Goal: Task Accomplishment & Management: Complete application form

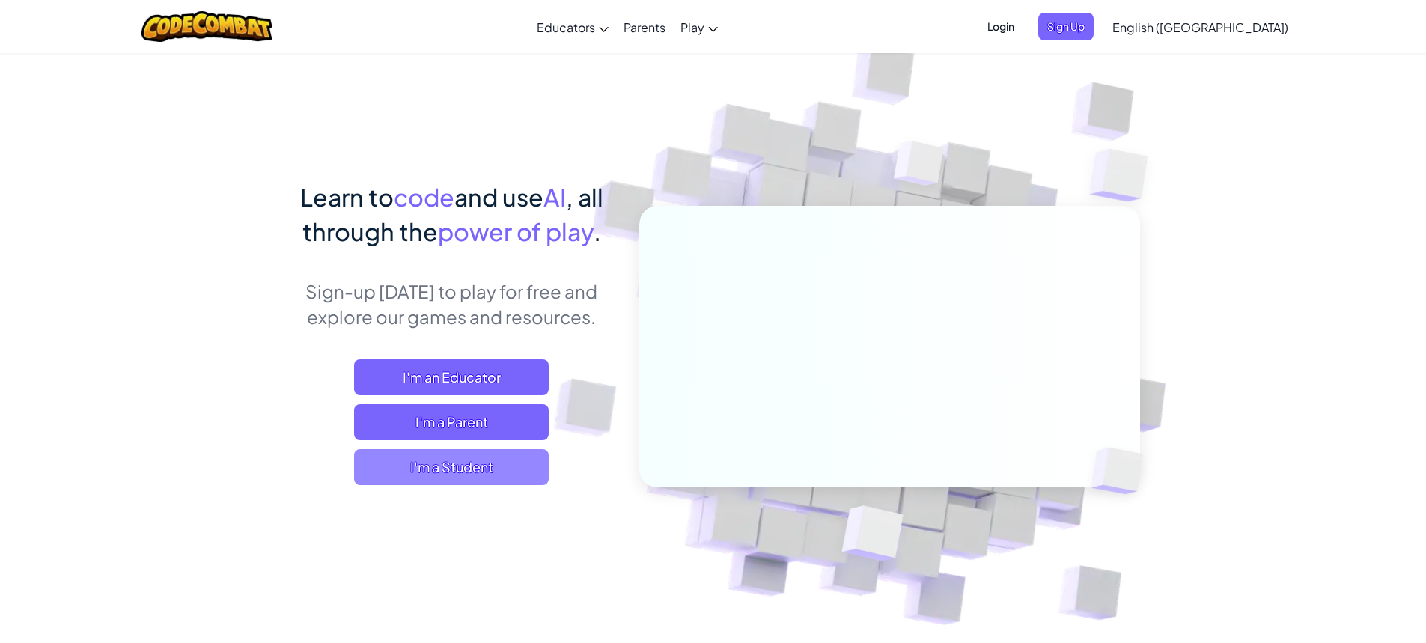
click at [505, 458] on span "I'm a Student" at bounding box center [451, 467] width 195 height 36
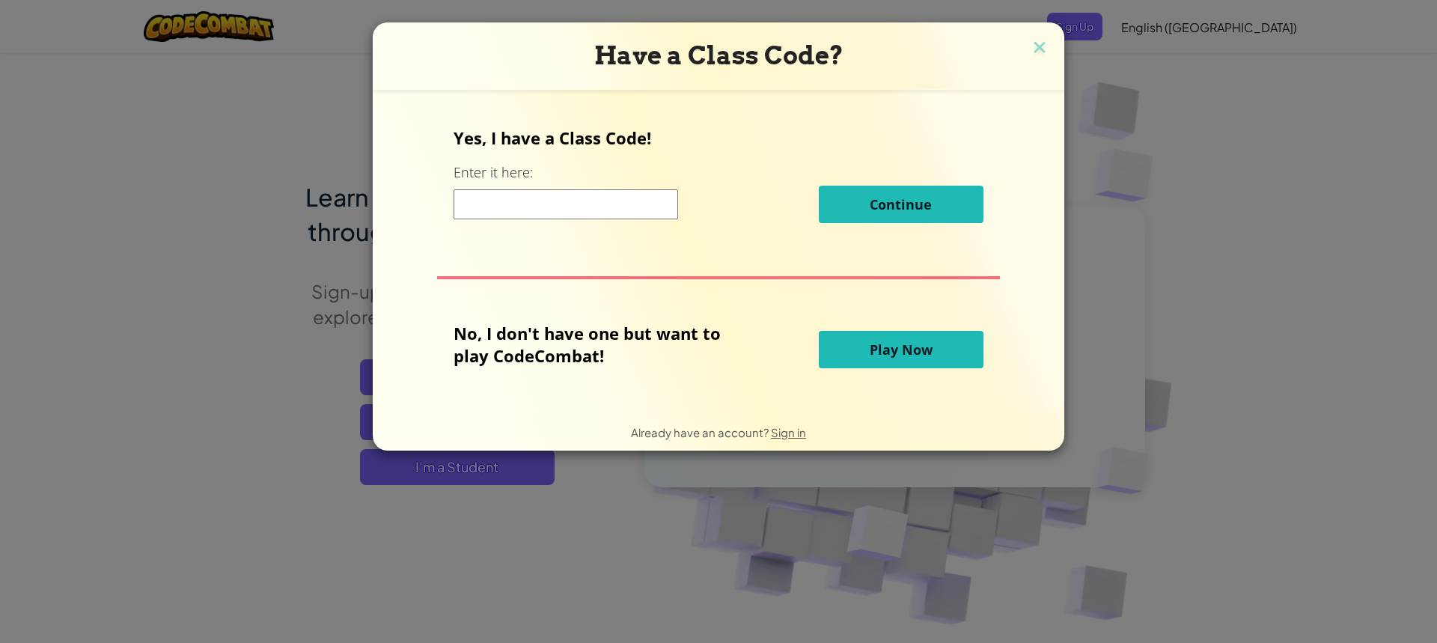
click at [635, 199] on input at bounding box center [566, 204] width 225 height 30
click at [1046, 53] on img at bounding box center [1039, 48] width 19 height 22
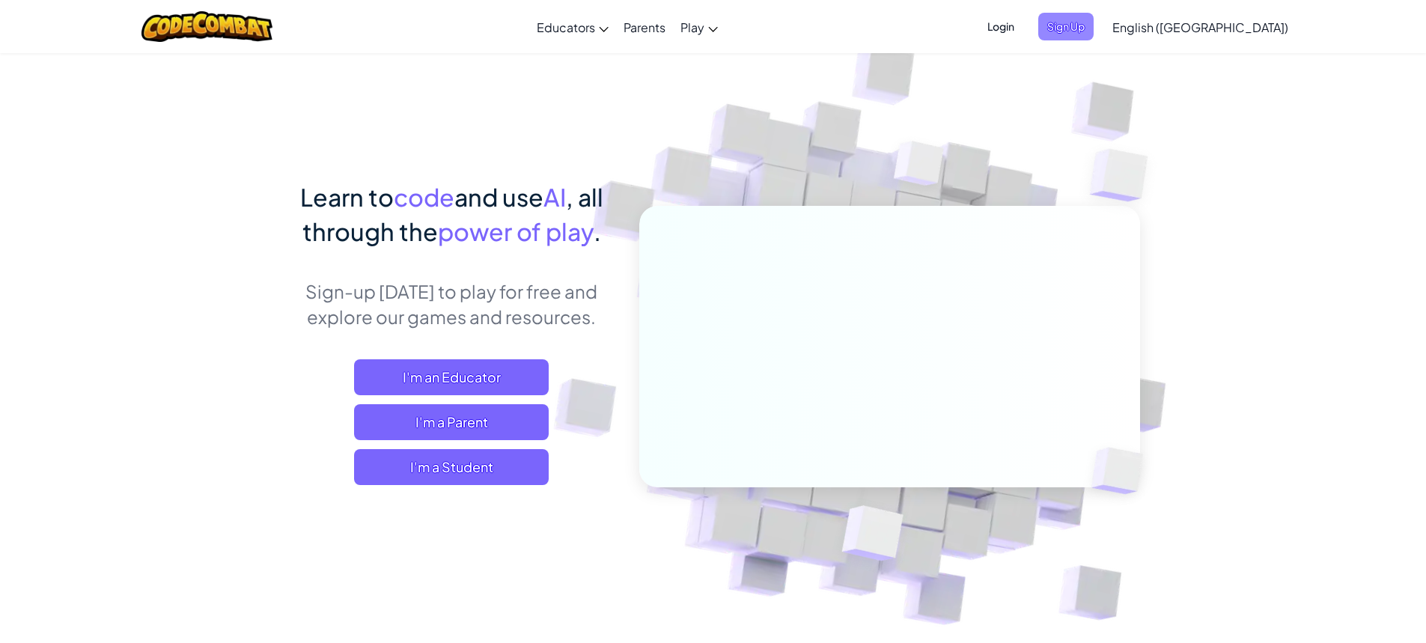
click at [1094, 30] on span "Sign Up" at bounding box center [1065, 27] width 55 height 28
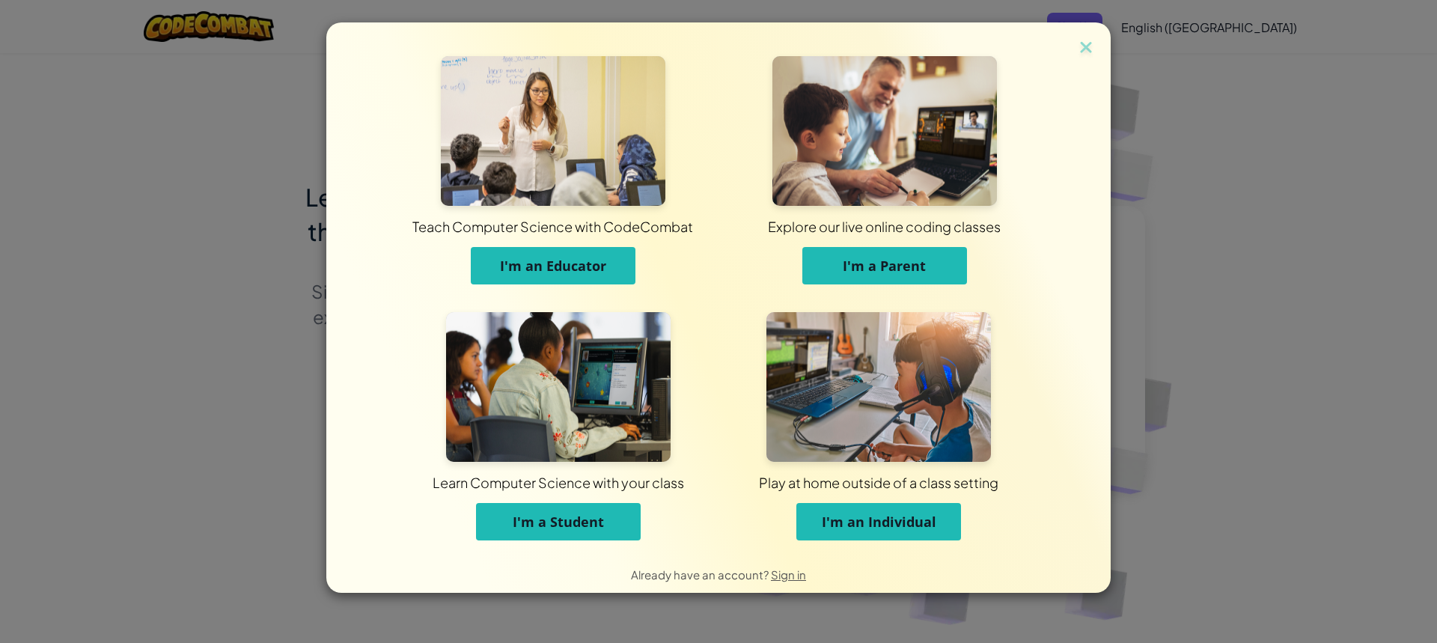
click at [579, 538] on button "I'm a Student" at bounding box center [558, 521] width 165 height 37
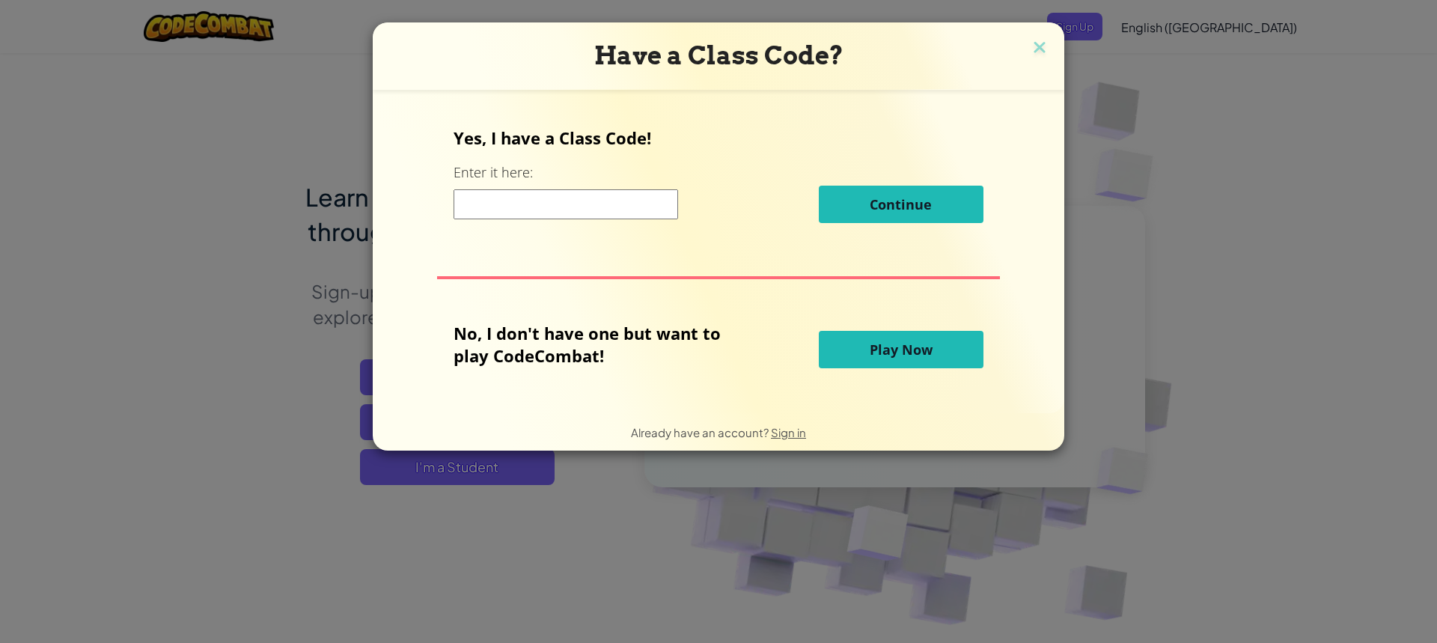
click at [630, 200] on input at bounding box center [566, 204] width 225 height 30
click at [867, 353] on button "Play Now" at bounding box center [901, 349] width 165 height 37
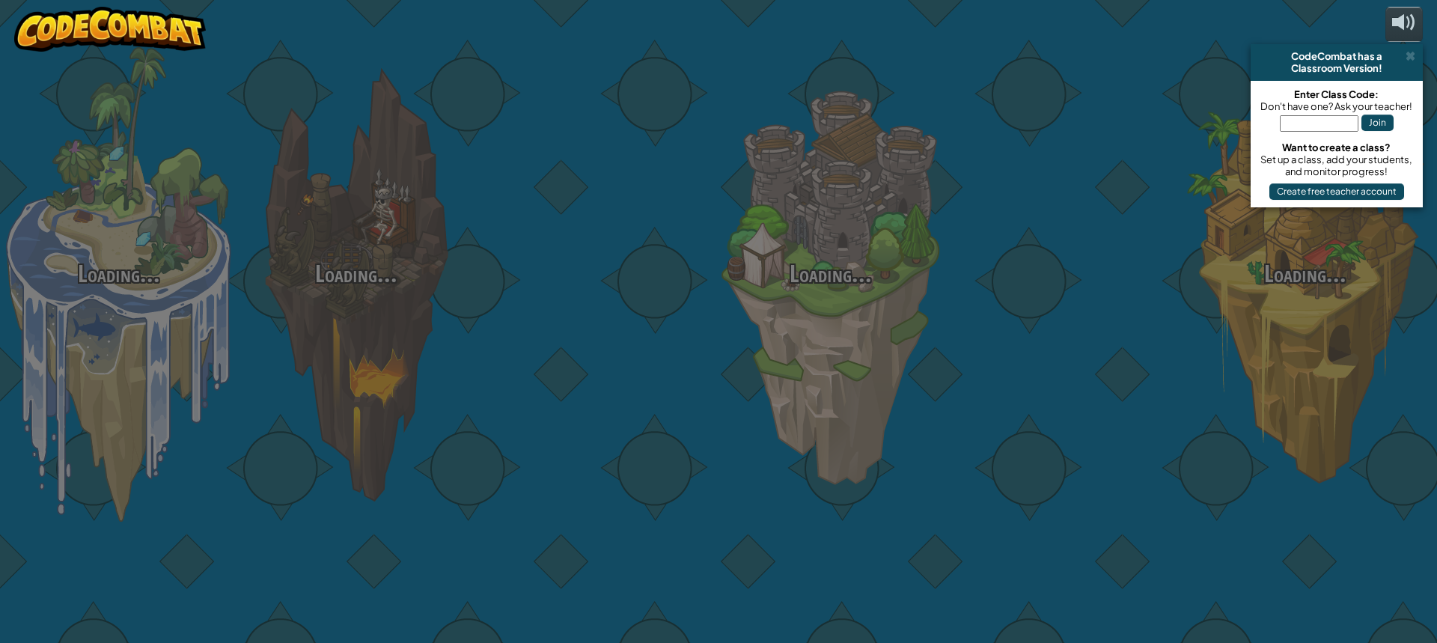
click at [297, 65] on div "Loading... Loading... Loading... Loading... Loading... Loading... Loading..." at bounding box center [718, 321] width 1437 height 643
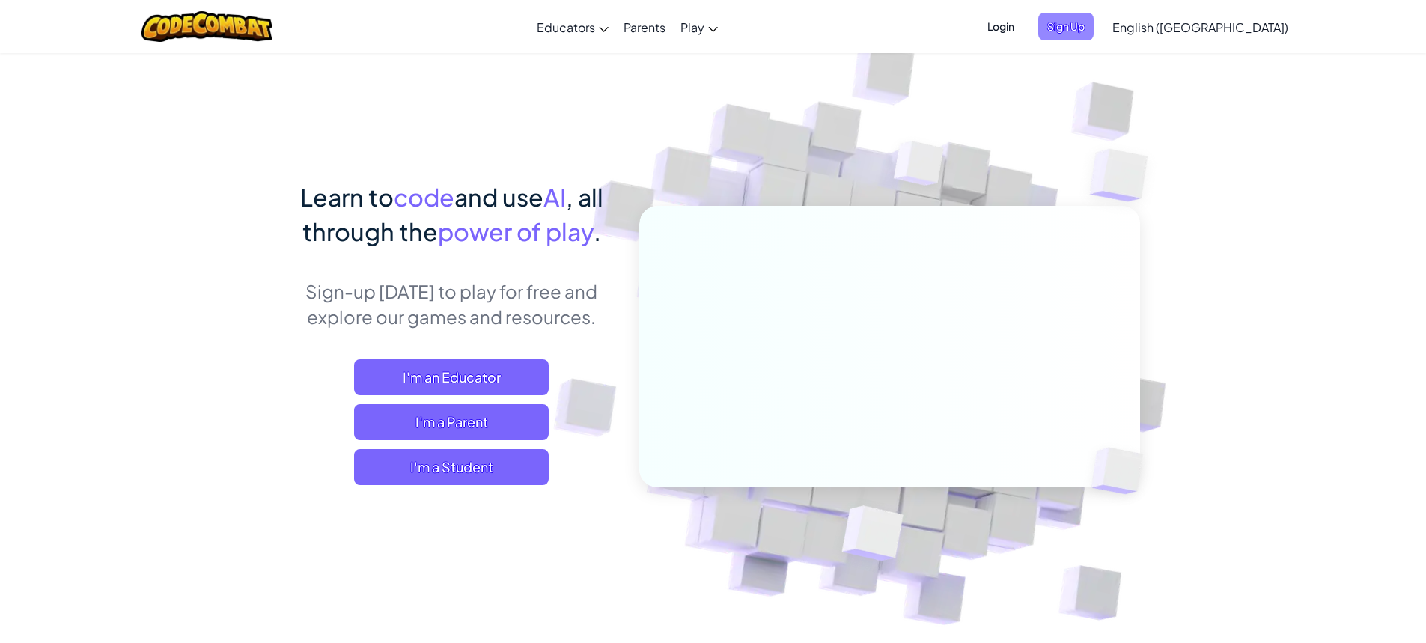
click at [1094, 29] on span "Sign Up" at bounding box center [1065, 27] width 55 height 28
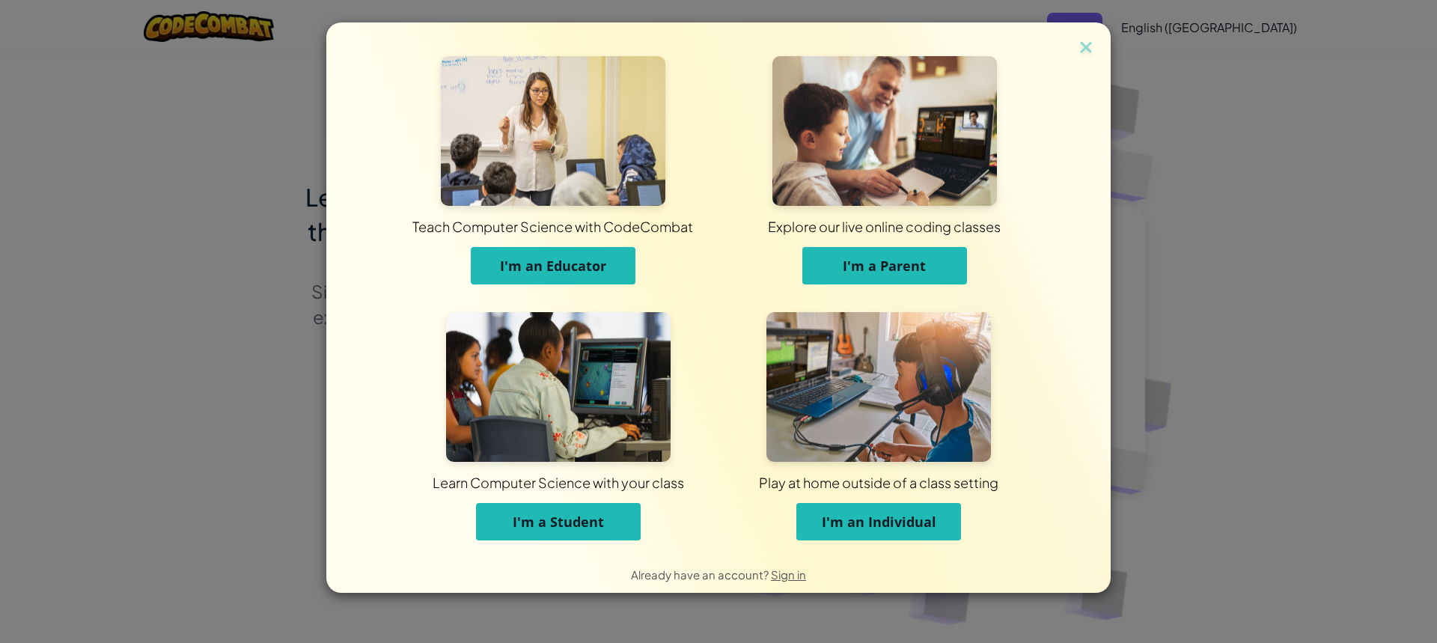
click at [547, 532] on button "I'm a Student" at bounding box center [558, 521] width 165 height 37
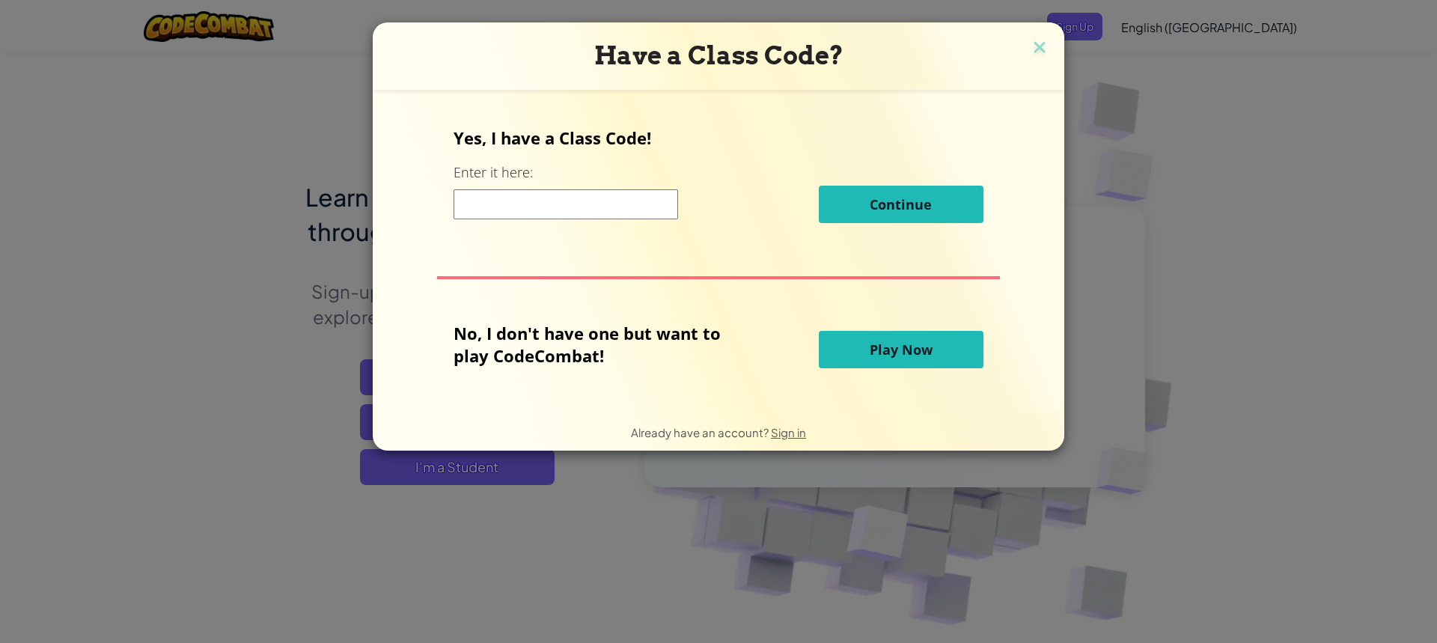
click at [585, 209] on input at bounding box center [566, 204] width 225 height 30
click at [591, 344] on p "No, I don't have one but want to play CodeCombat!" at bounding box center [599, 344] width 290 height 45
click at [540, 217] on input at bounding box center [566, 204] width 225 height 30
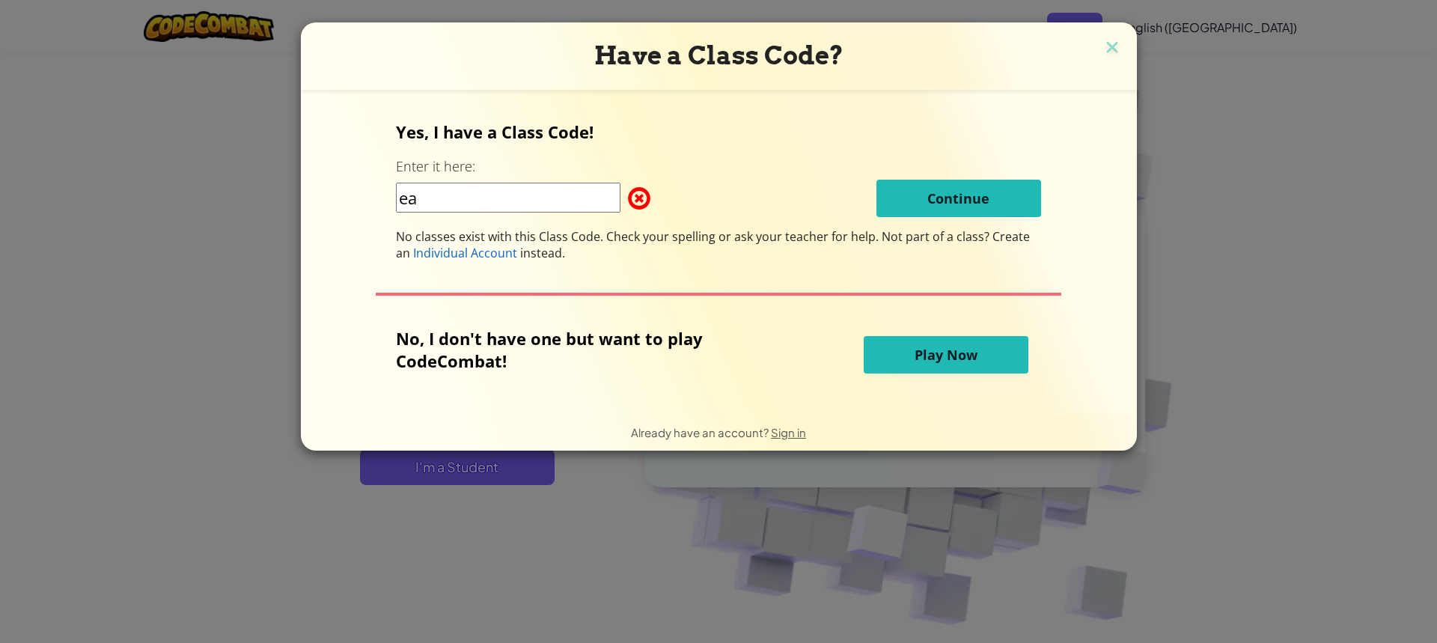
type input "e"
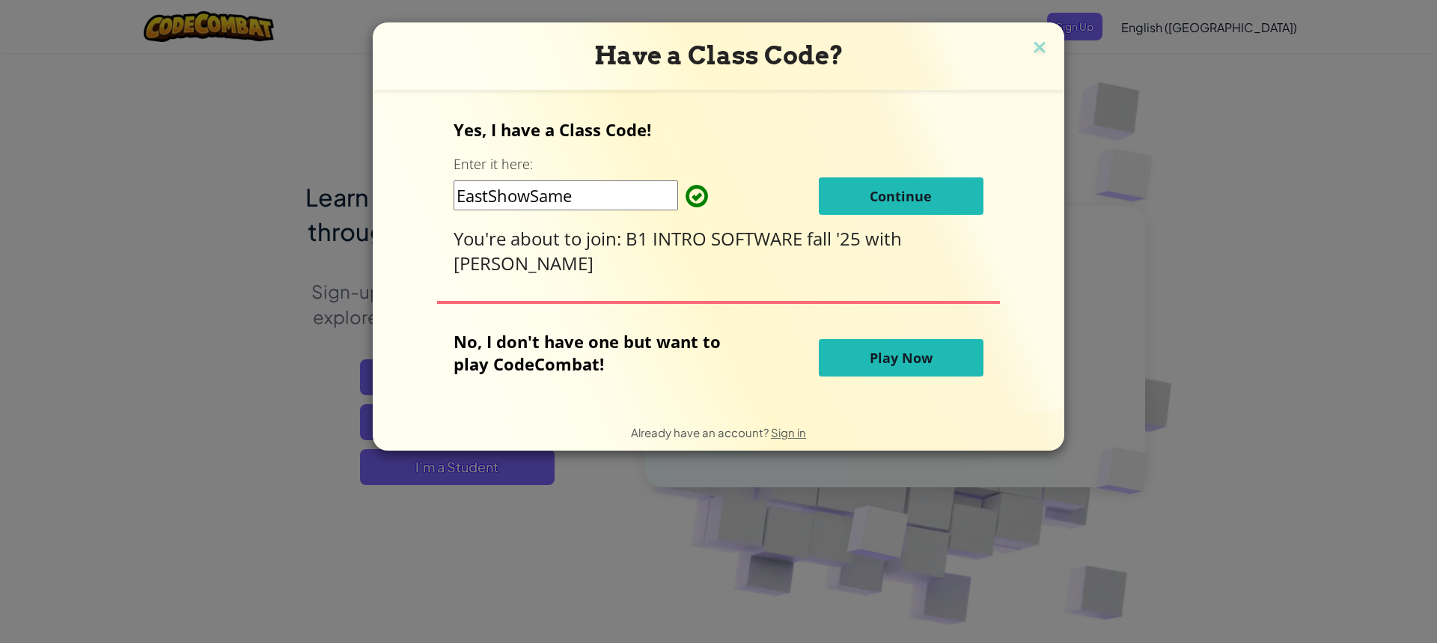
type input "EastShowSame"
click at [902, 195] on span "Continue" at bounding box center [901, 196] width 62 height 18
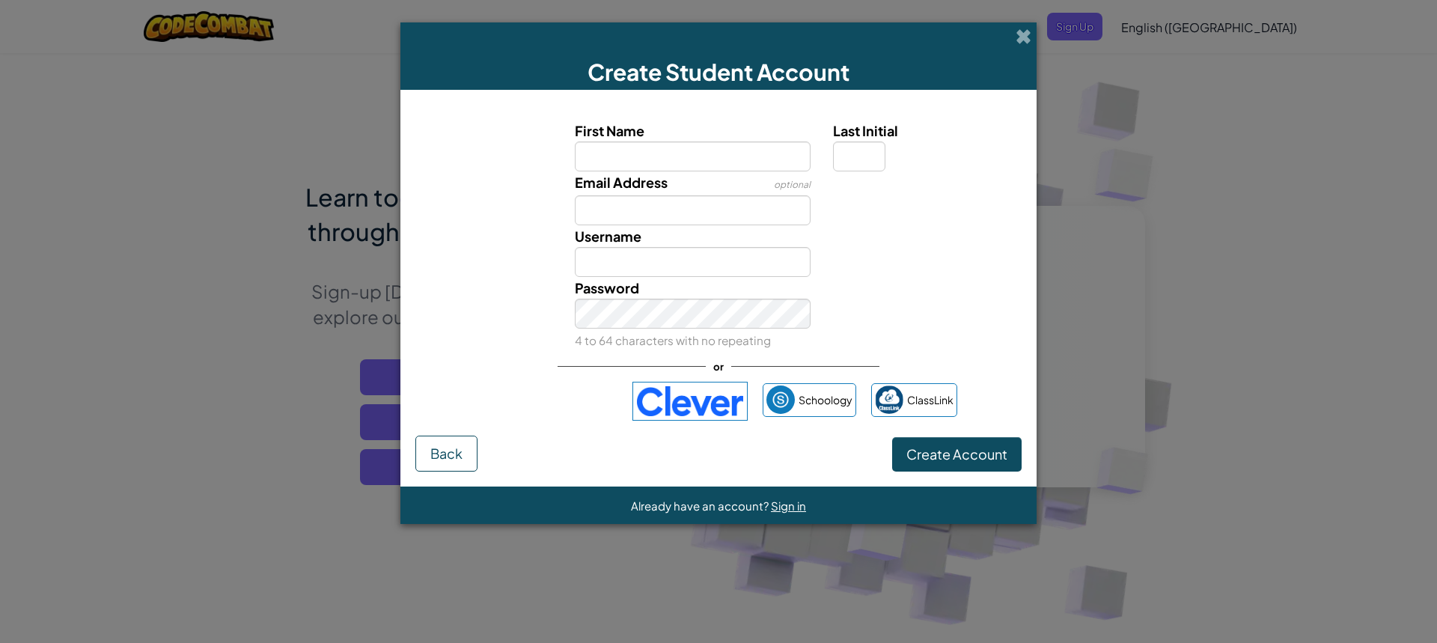
click at [783, 162] on input "First Name" at bounding box center [693, 156] width 237 height 30
type input "brayden"
type input "Brayden"
click at [868, 165] on input "Last Initial" at bounding box center [859, 156] width 52 height 30
type input "h"
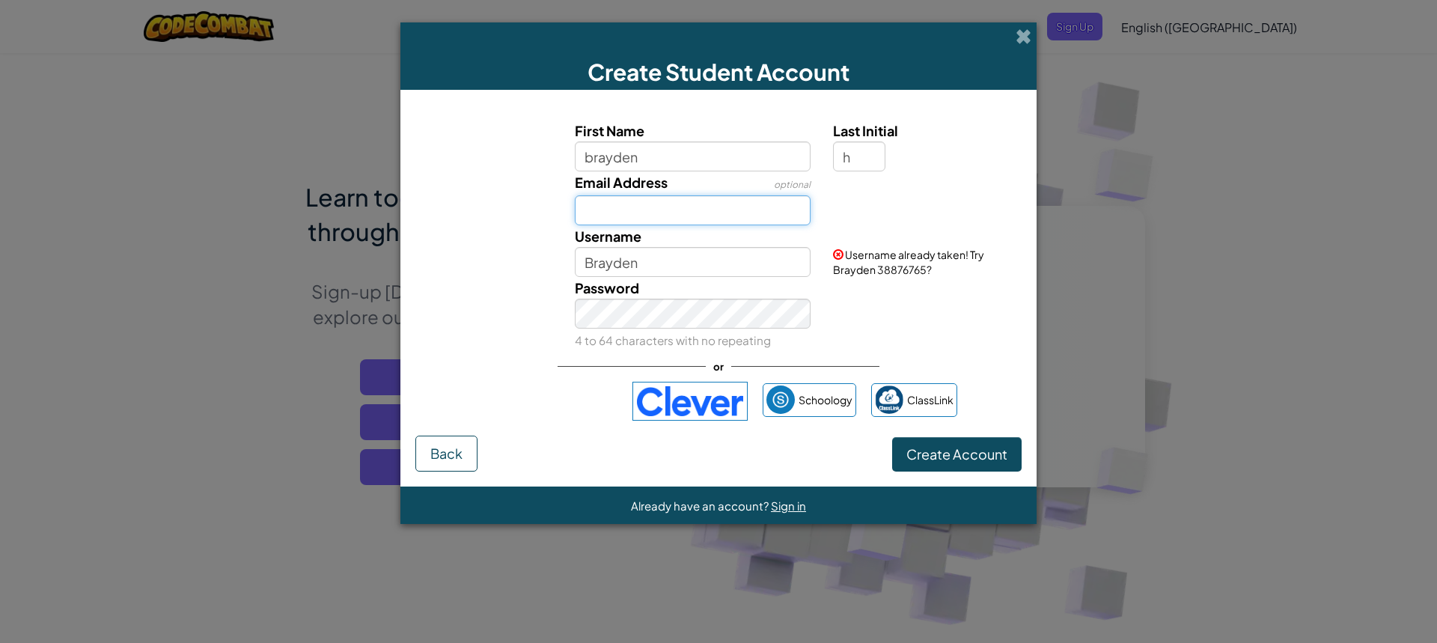
type input "Brayden H"
click at [600, 215] on input "Email Address" at bounding box center [693, 210] width 237 height 30
type input "henry.brayden.a@mymail.gocats.org"
click at [892, 437] on button "Create Account" at bounding box center [957, 454] width 130 height 34
click at [951, 452] on button "Create Account" at bounding box center [957, 454] width 130 height 34
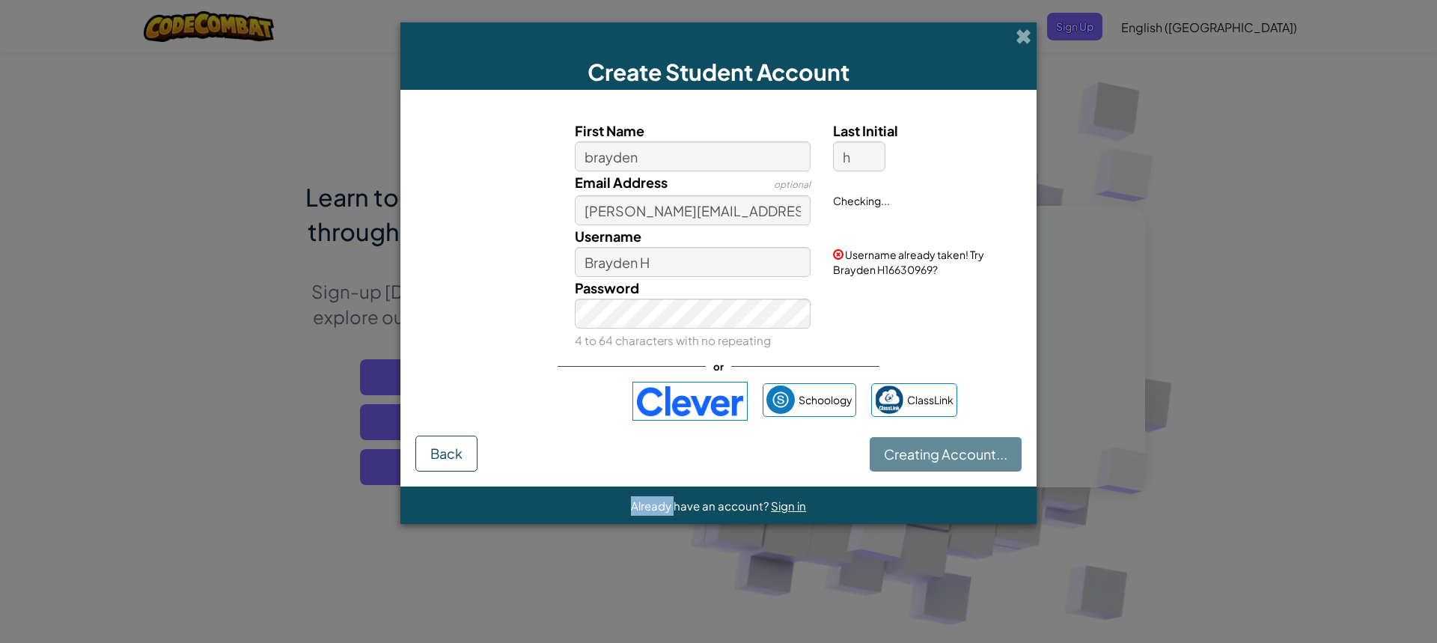
click at [951, 452] on div "Creating Account... Back" at bounding box center [718, 454] width 606 height 36
click at [951, 452] on button "Creating Account..." at bounding box center [946, 454] width 152 height 34
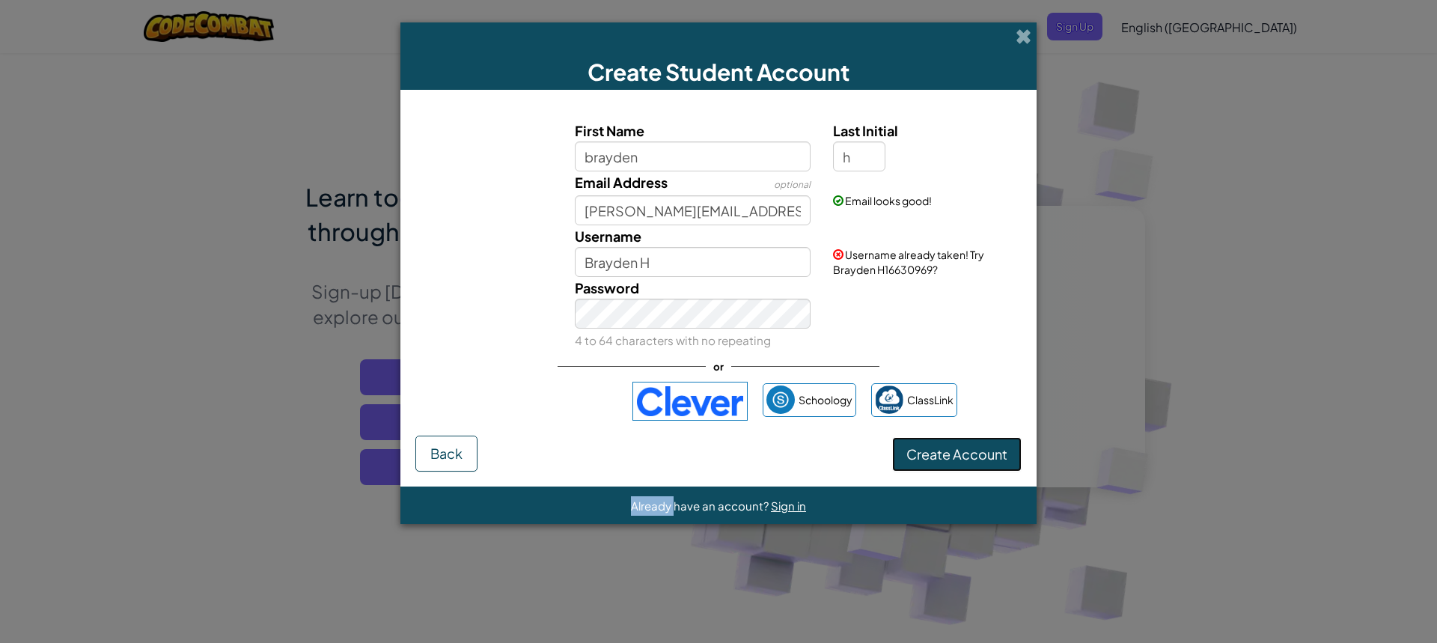
click at [951, 452] on button "Create Account" at bounding box center [957, 454] width 130 height 34
click at [722, 270] on input "Brayden H" at bounding box center [693, 262] width 237 height 30
drag, startPoint x: 883, startPoint y: 270, endPoint x: 967, endPoint y: 275, distance: 84.8
click at [967, 275] on div "Username already taken! Try Brayden H16630969?" at bounding box center [925, 251] width 207 height 52
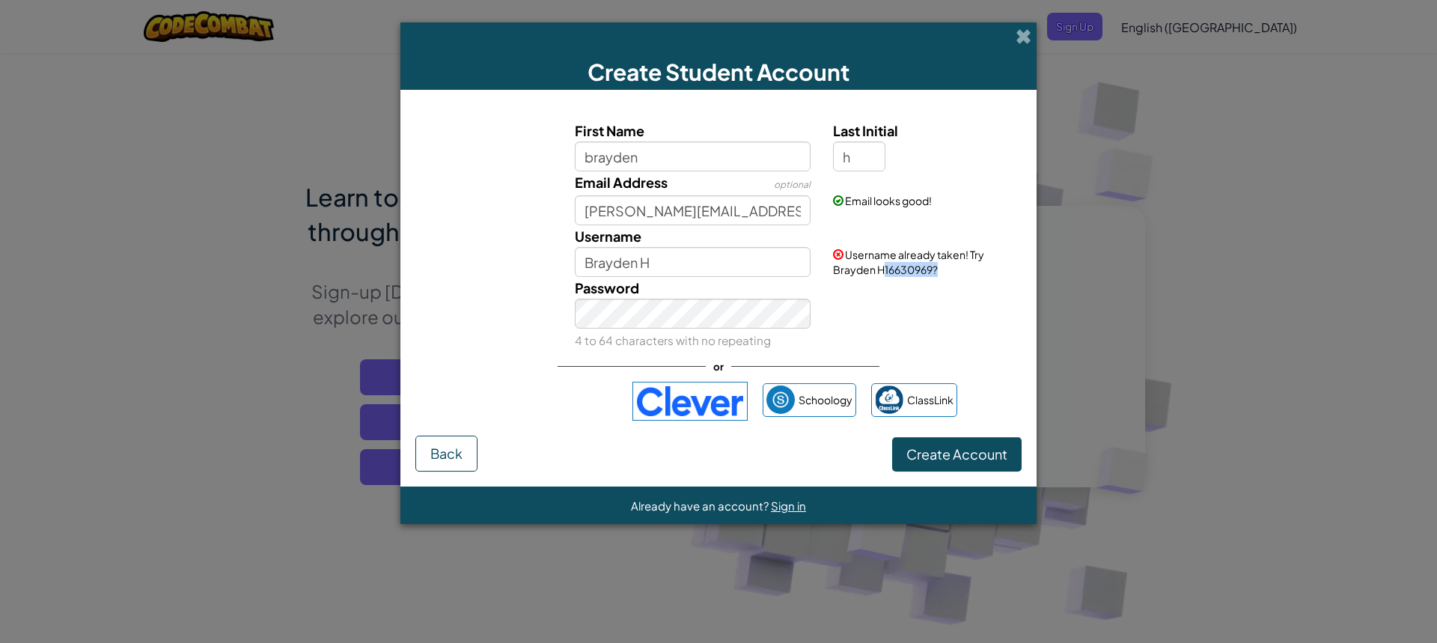
copy span "16630969?"
click at [678, 266] on input "Brayden H" at bounding box center [693, 262] width 237 height 30
paste input "16630969?"
type input "Brayden H16630969?"
click at [952, 460] on button "Create Account" at bounding box center [957, 454] width 130 height 34
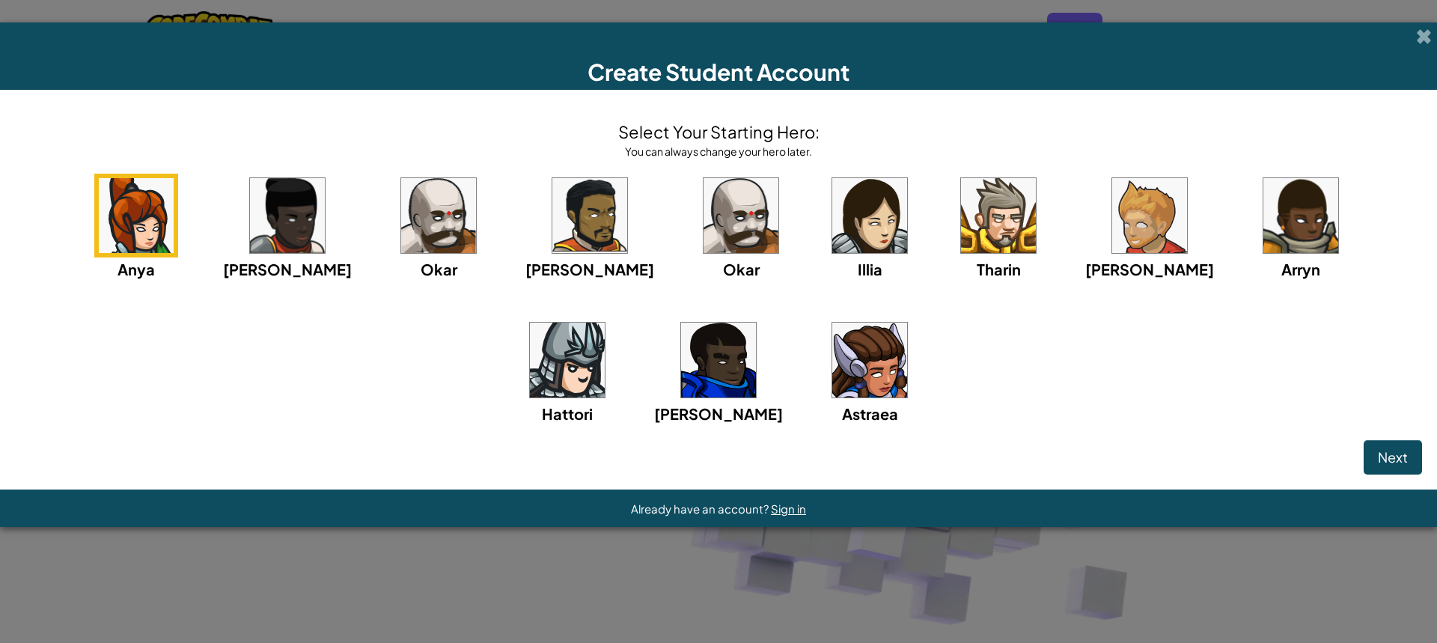
click at [216, 405] on div "Anya Ida Okar Alejandro Okar Illia Tharin Ned Arryn Hattori Gordon Astraea" at bounding box center [718, 318] width 1407 height 289
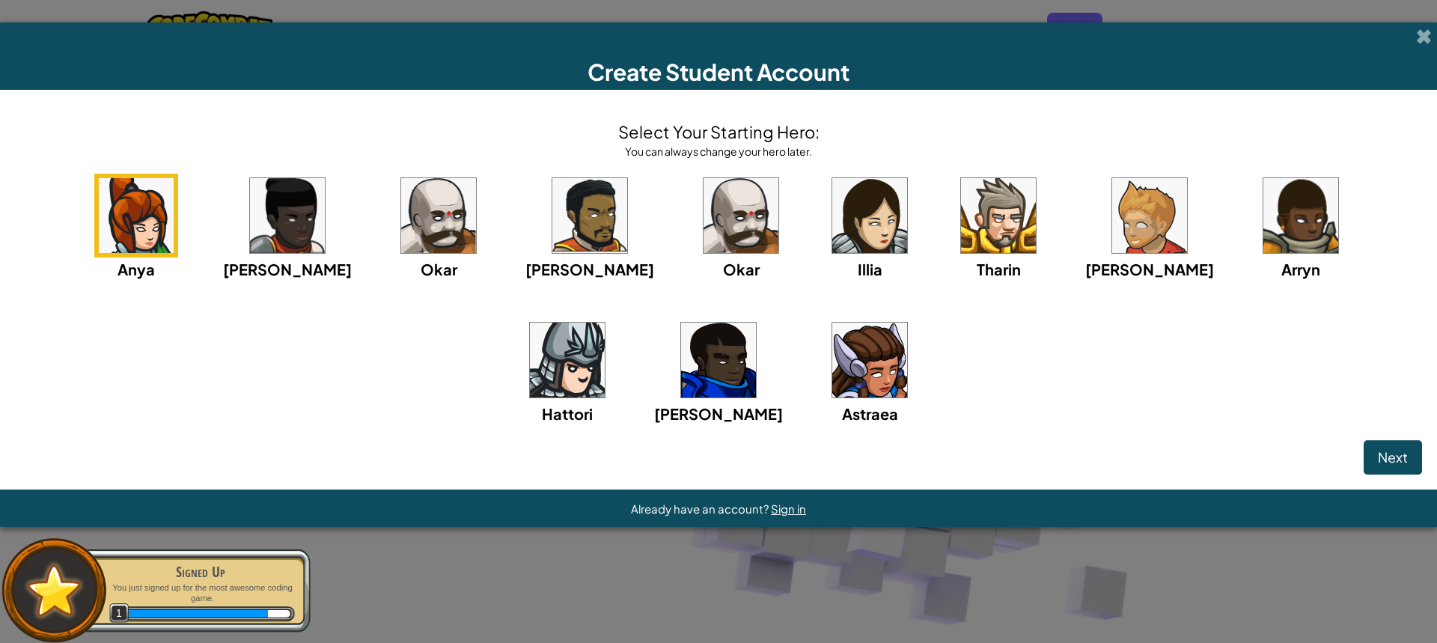
click at [252, 192] on img at bounding box center [287, 215] width 75 height 75
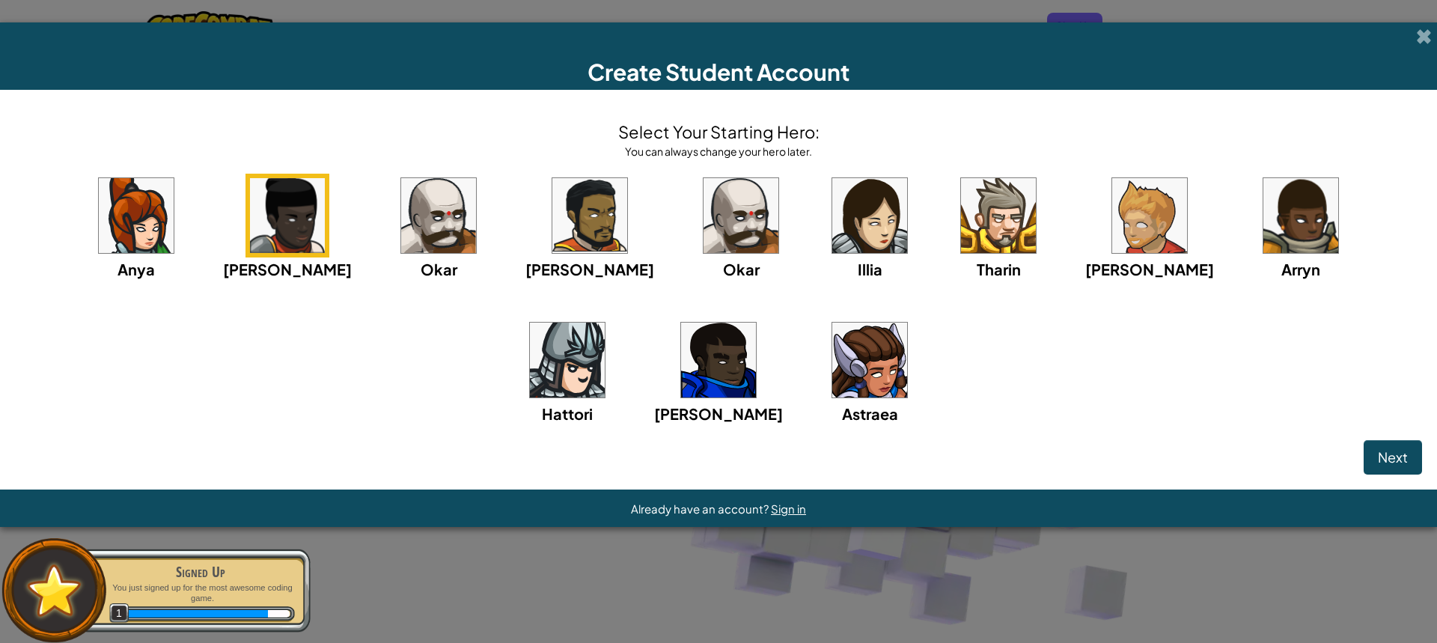
click at [681, 381] on img at bounding box center [718, 360] width 75 height 75
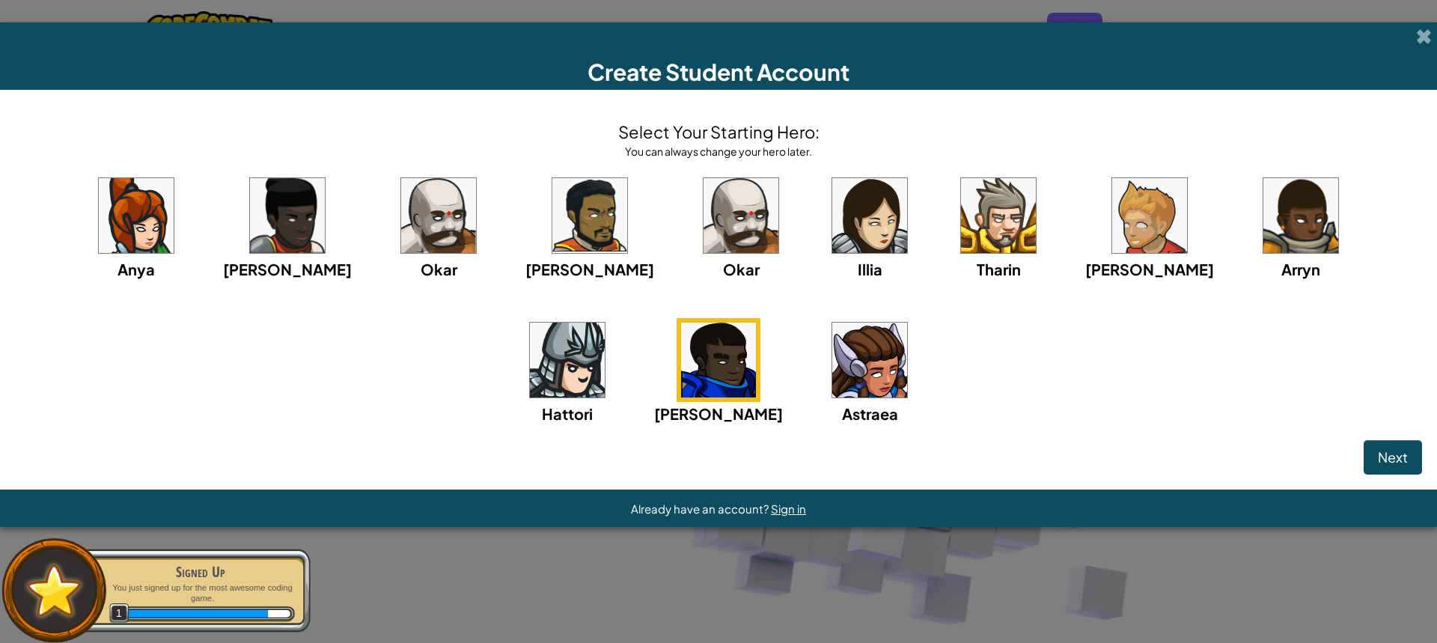
click at [1264, 209] on img at bounding box center [1301, 215] width 75 height 75
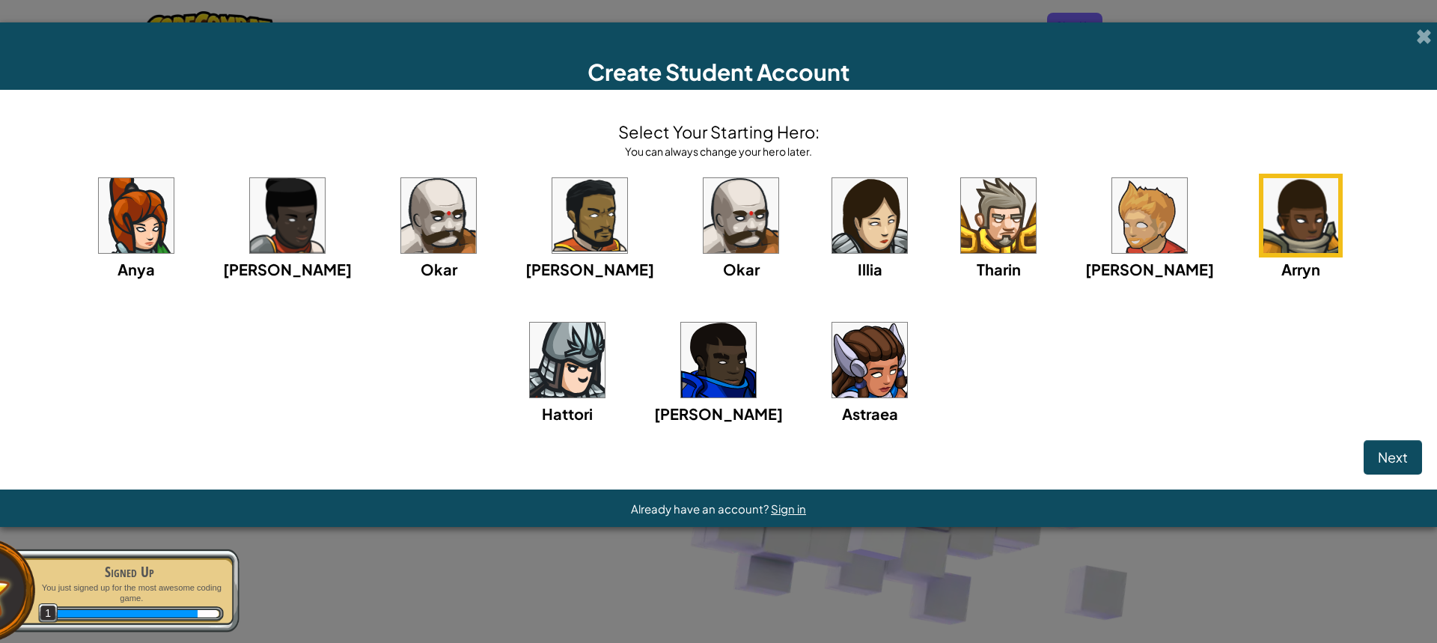
click at [681, 356] on img at bounding box center [718, 360] width 75 height 75
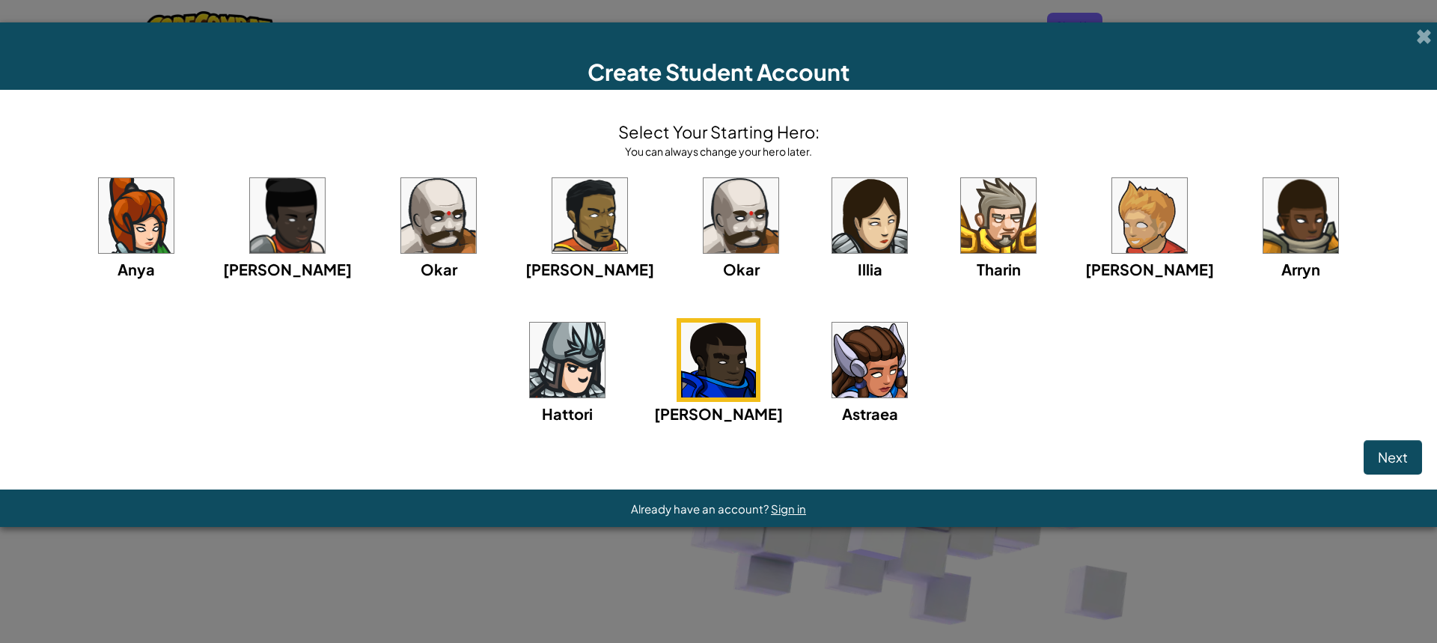
click at [1264, 186] on img at bounding box center [1301, 215] width 75 height 75
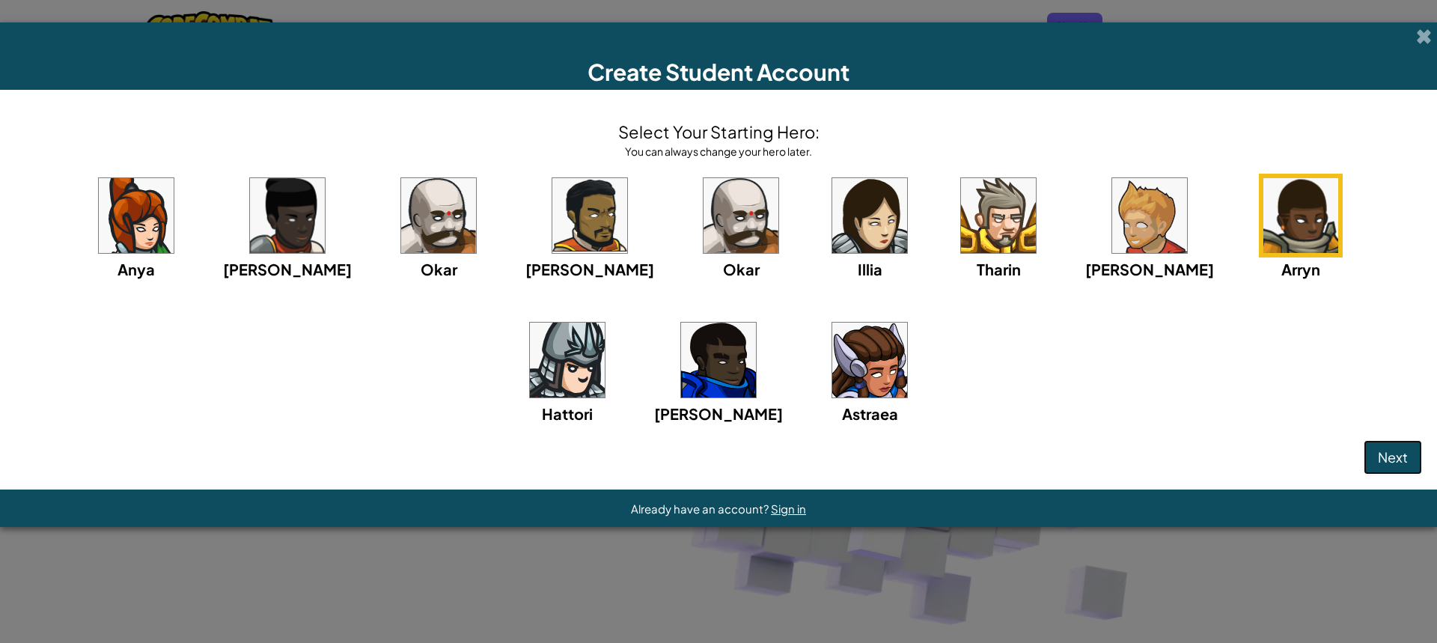
click at [1396, 458] on span "Next" at bounding box center [1393, 456] width 30 height 17
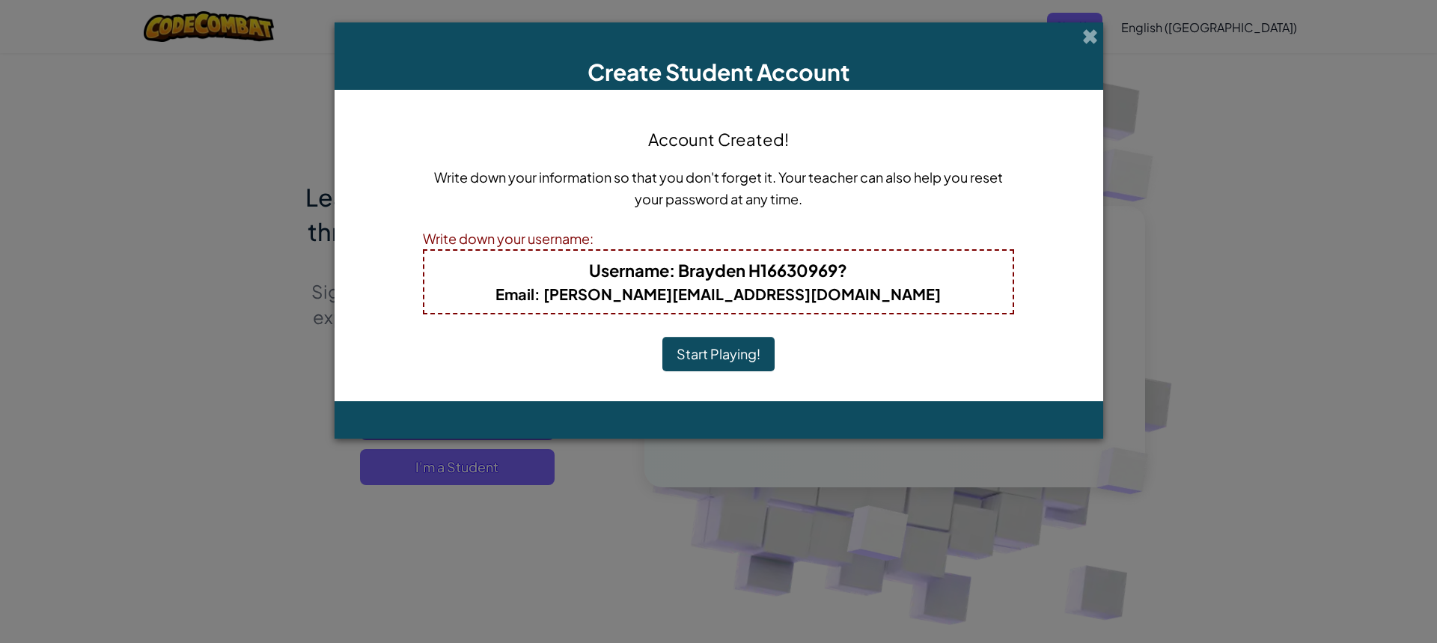
click at [731, 353] on button "Start Playing!" at bounding box center [719, 354] width 112 height 34
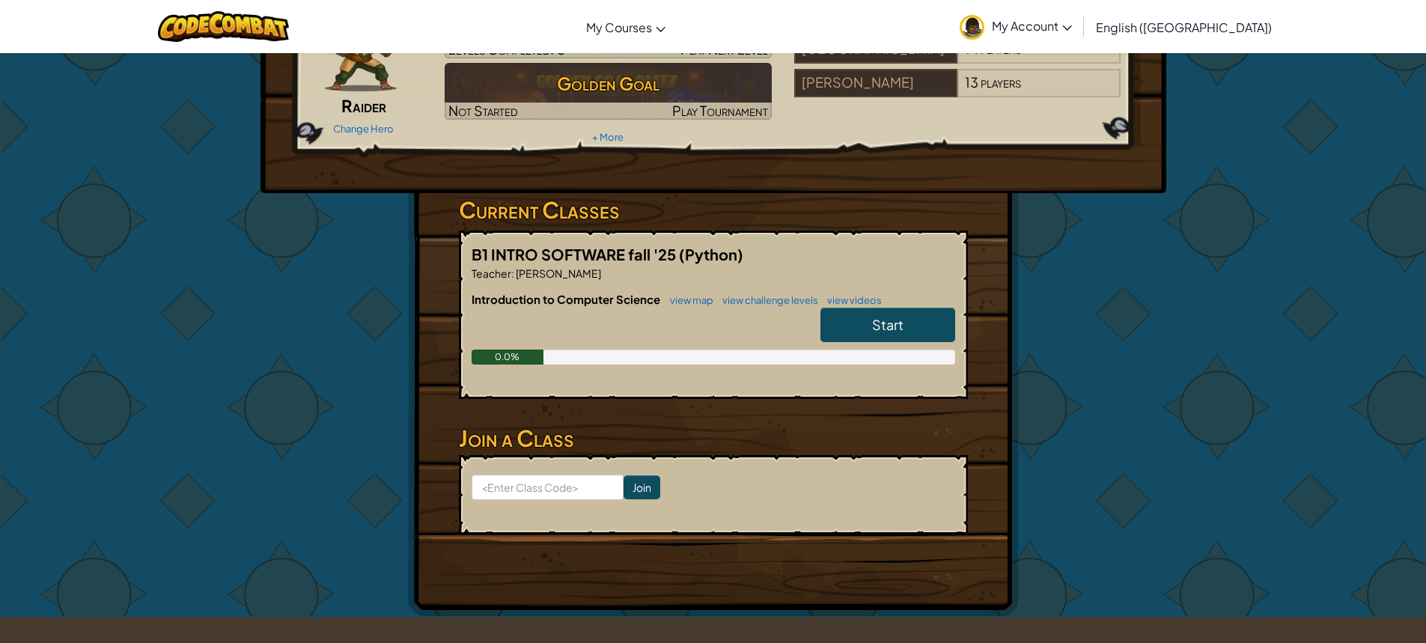
scroll to position [150, 0]
